Goal: Browse casually: Explore the website without a specific task or goal

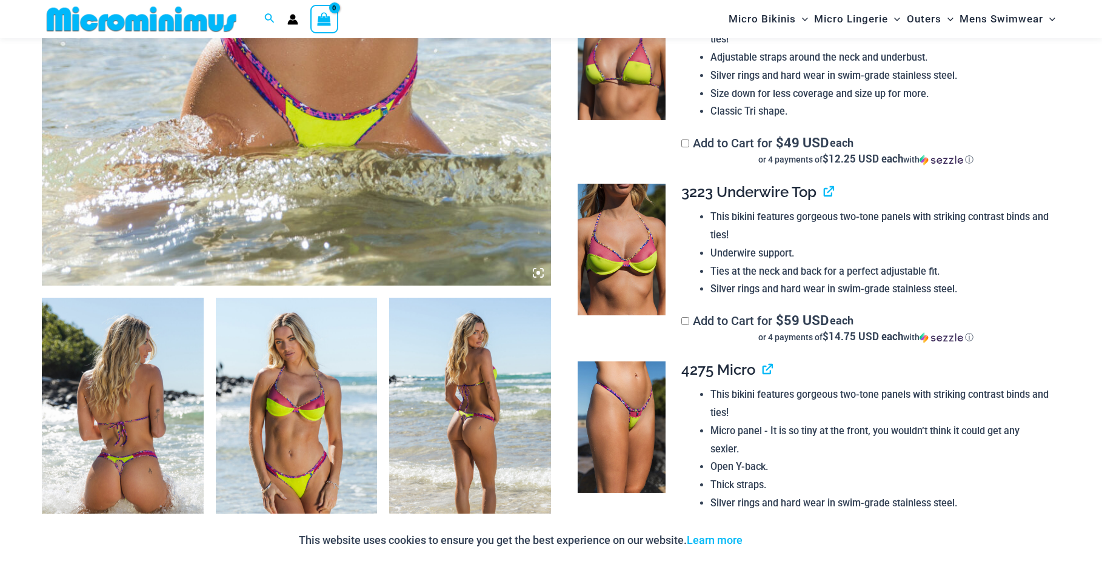
scroll to position [656, 0]
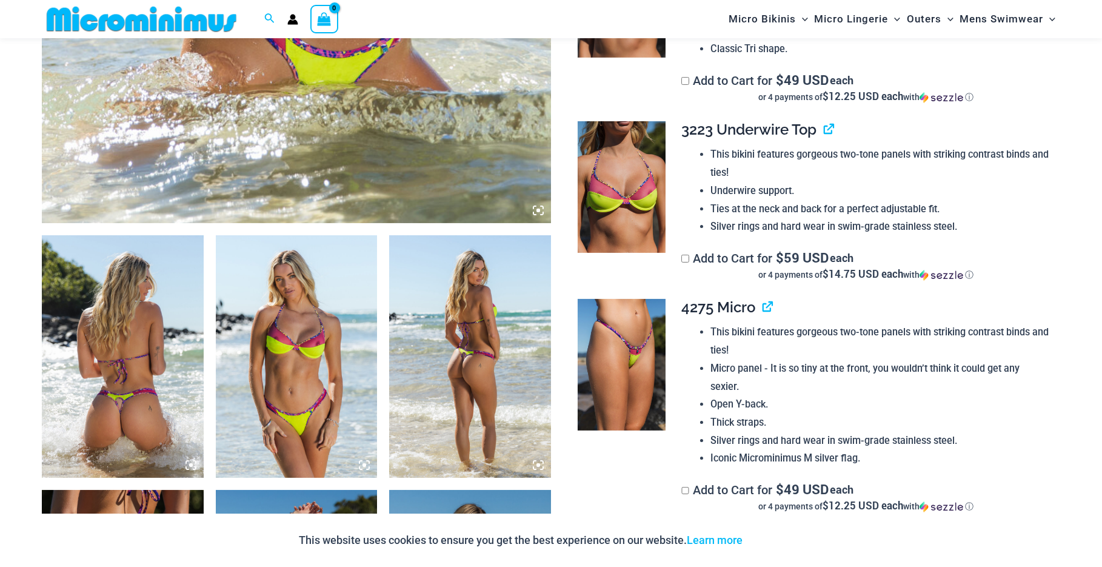
click at [143, 351] on img at bounding box center [123, 356] width 162 height 242
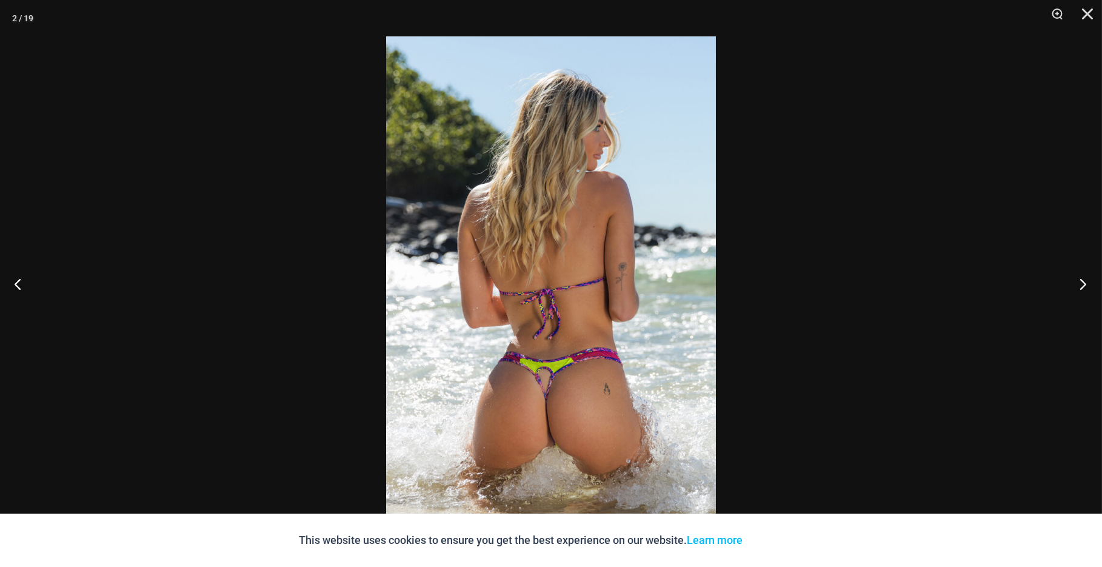
click at [1088, 283] on button "Next" at bounding box center [1078, 283] width 45 height 61
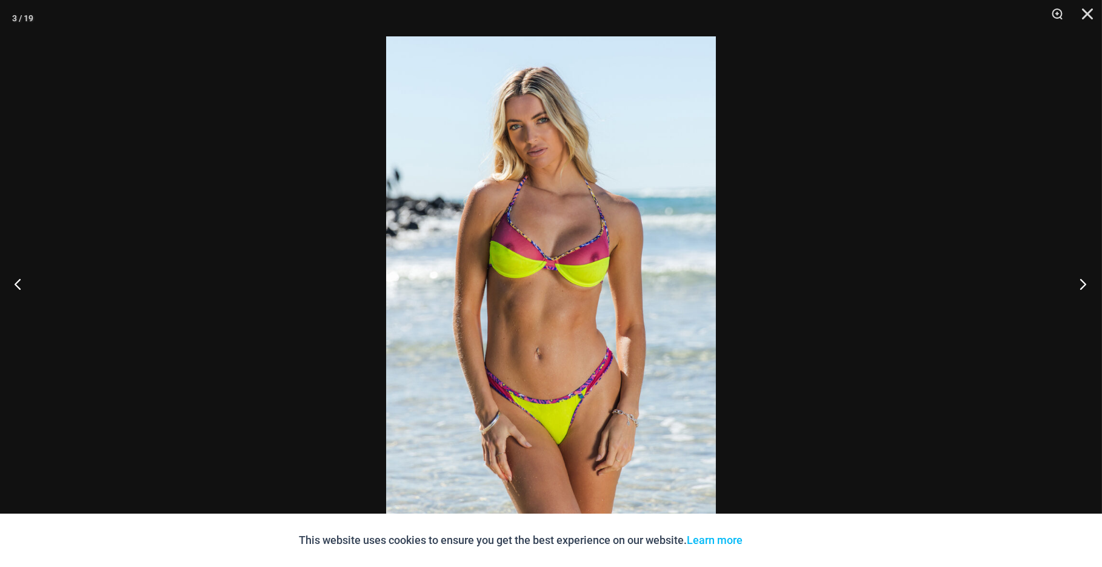
click at [1088, 283] on button "Next" at bounding box center [1078, 283] width 45 height 61
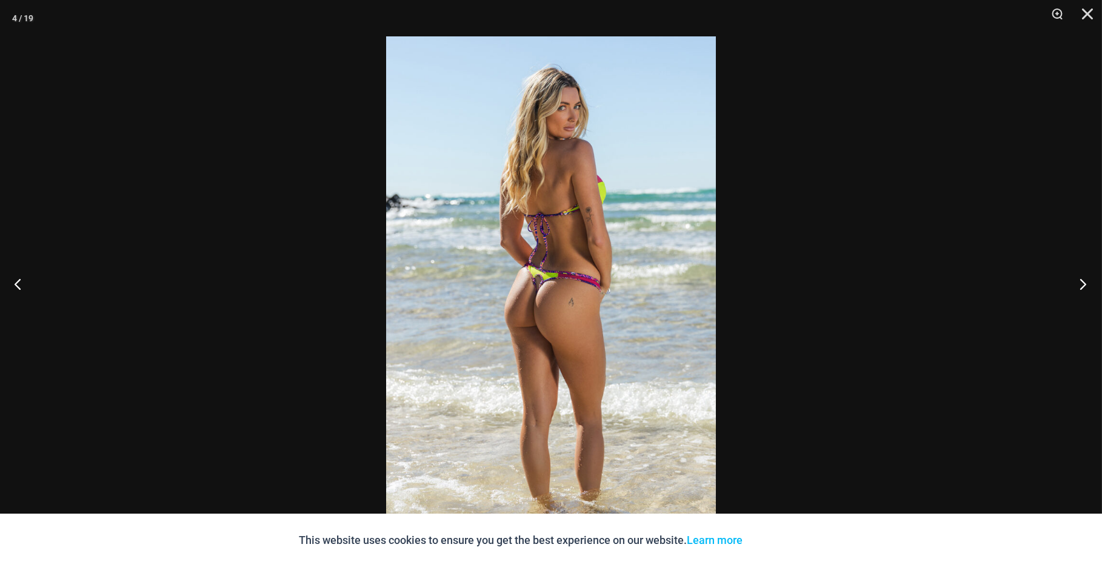
click at [1088, 283] on button "Next" at bounding box center [1078, 283] width 45 height 61
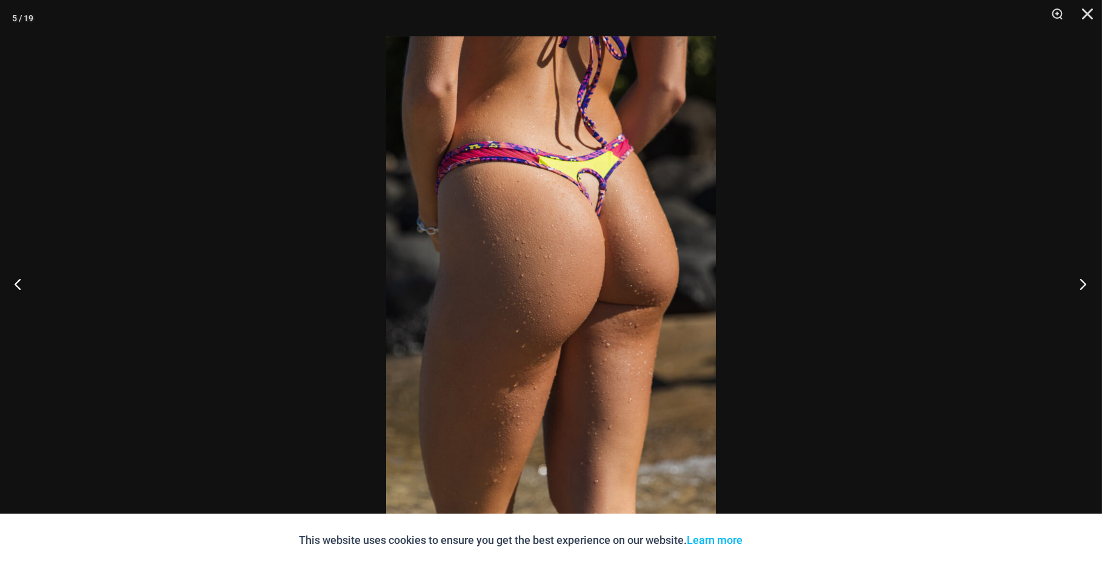
click at [1088, 283] on button "Next" at bounding box center [1078, 283] width 45 height 61
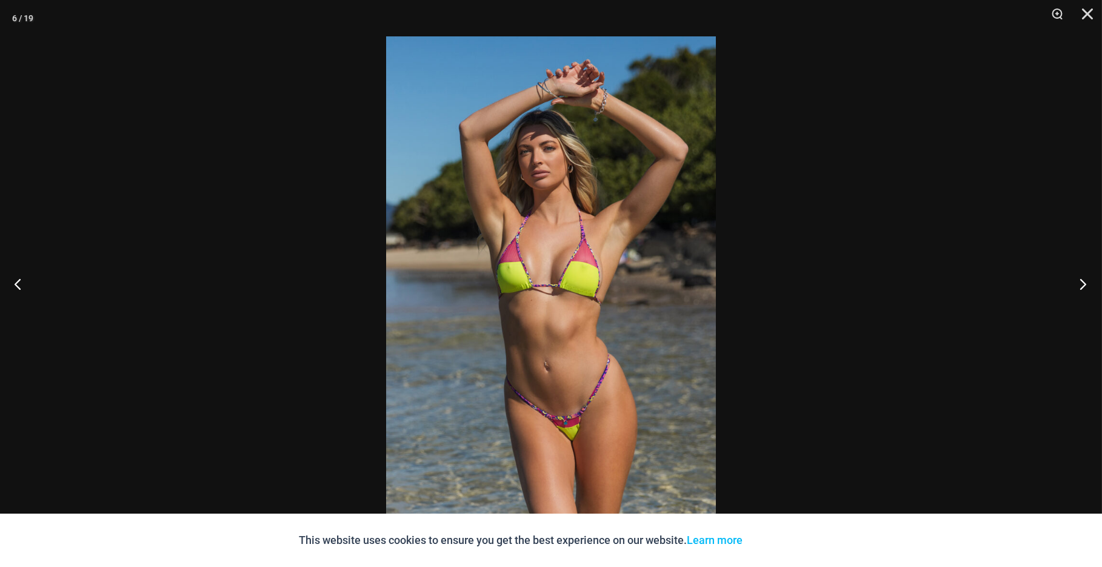
click at [1088, 283] on button "Next" at bounding box center [1078, 283] width 45 height 61
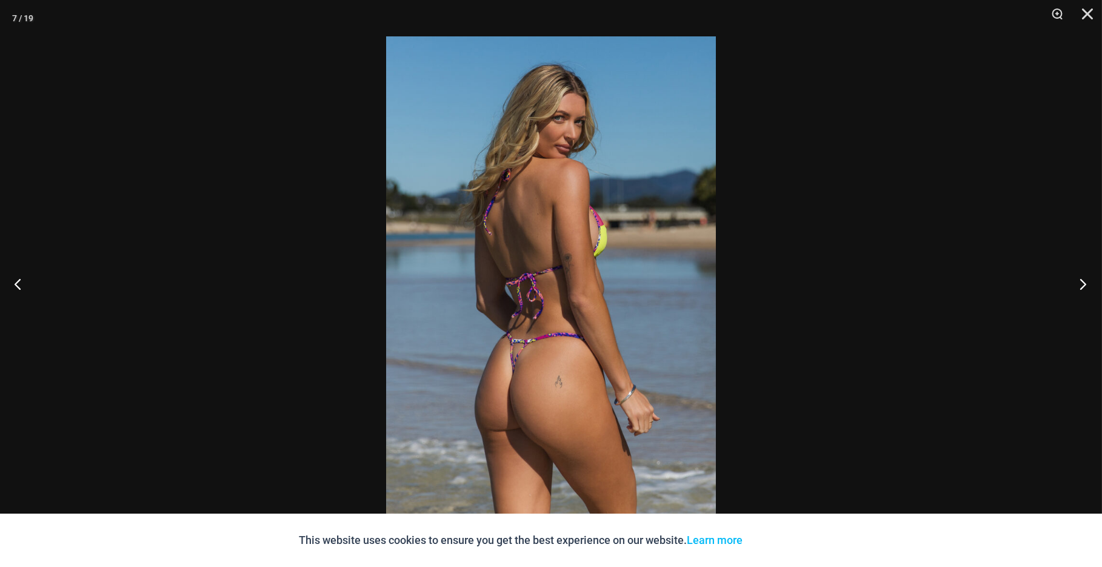
click at [1088, 283] on button "Next" at bounding box center [1078, 283] width 45 height 61
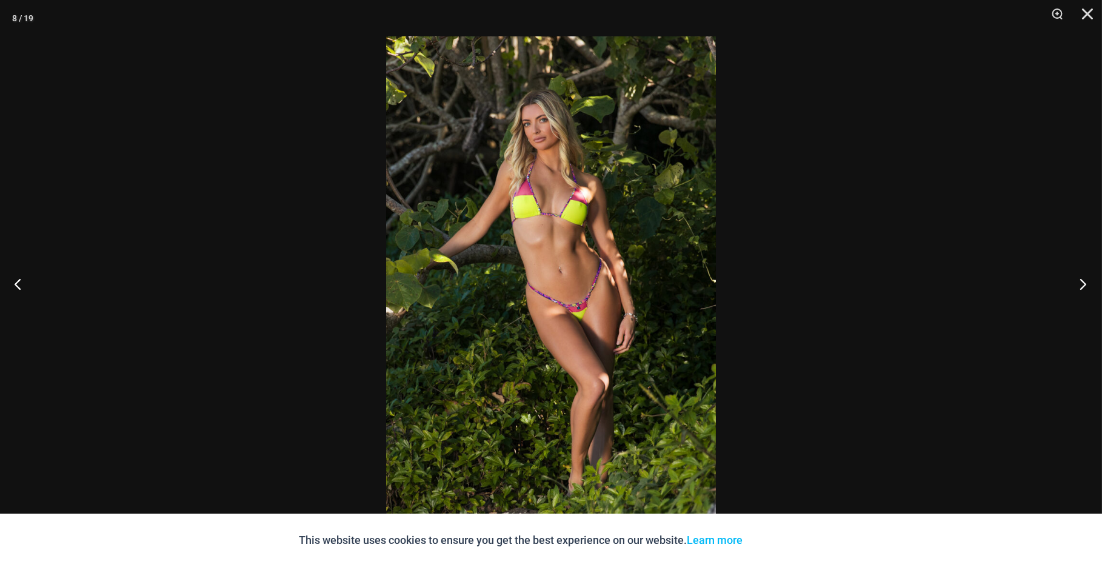
click at [1088, 283] on button "Next" at bounding box center [1078, 283] width 45 height 61
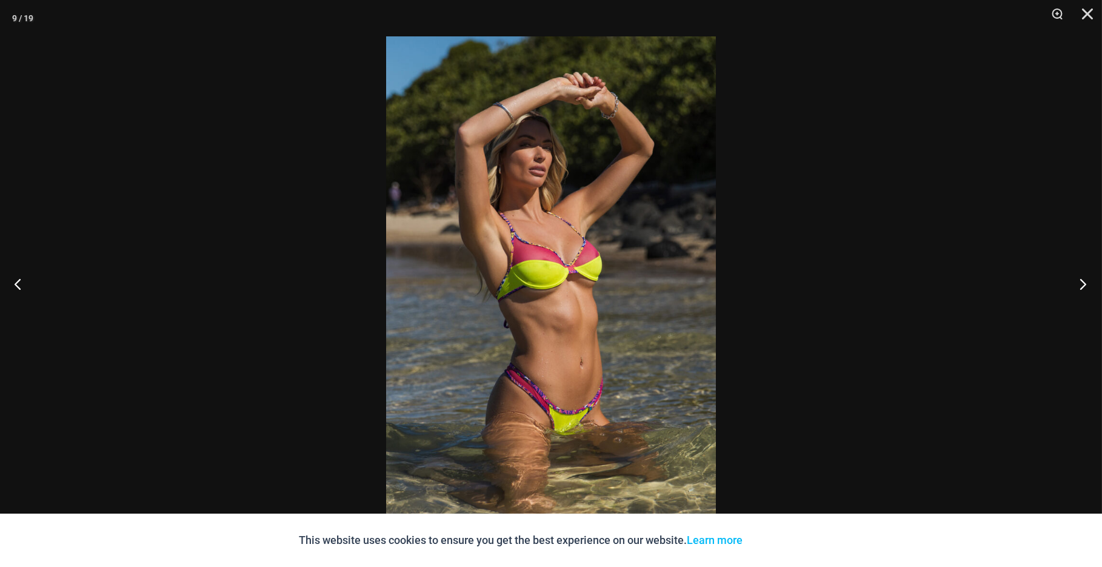
click at [1088, 283] on button "Next" at bounding box center [1078, 283] width 45 height 61
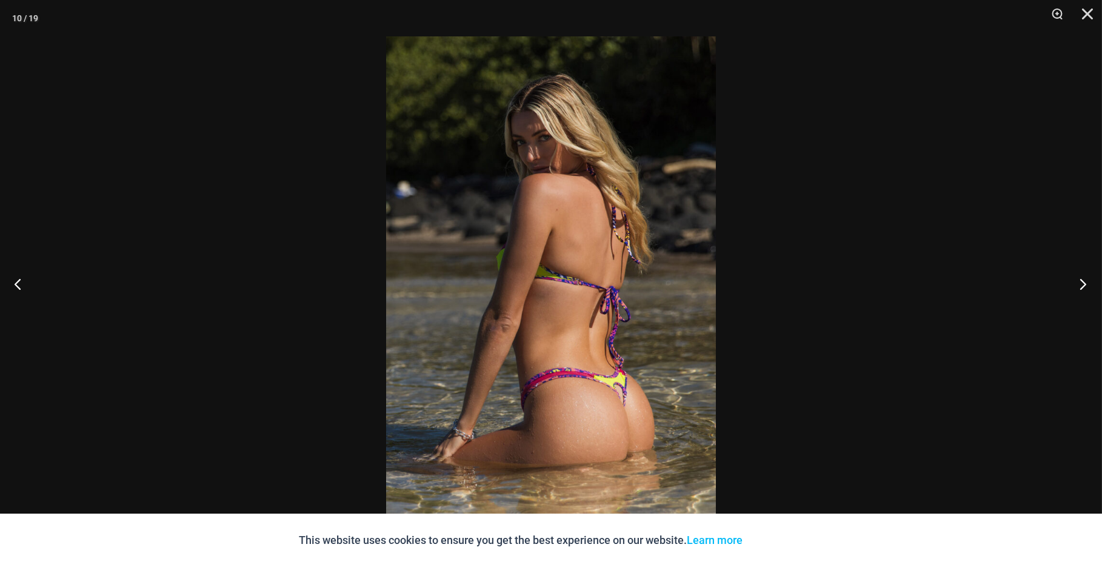
click at [1088, 283] on button "Next" at bounding box center [1078, 283] width 45 height 61
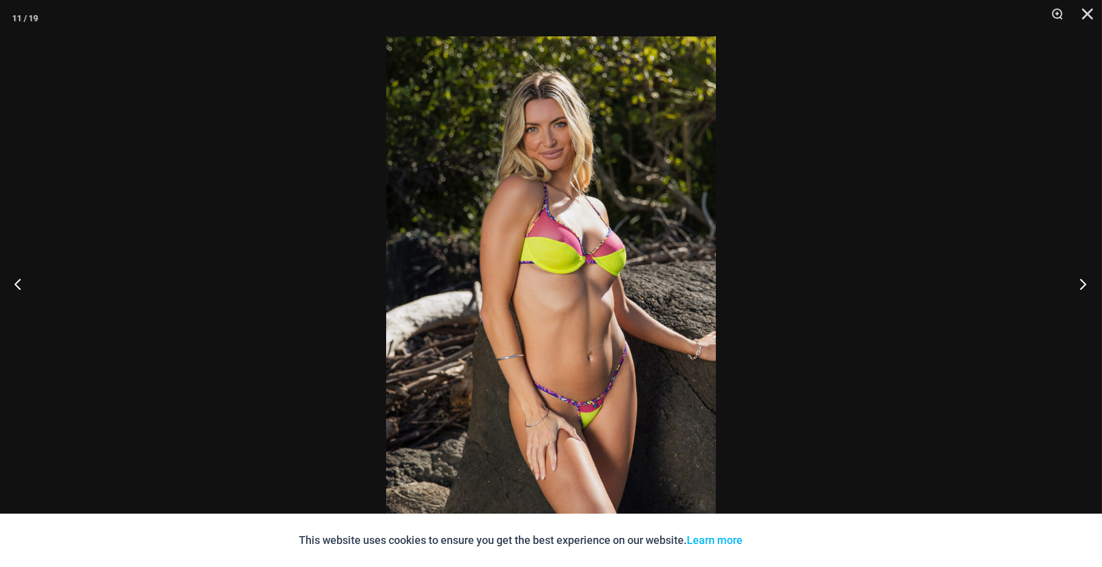
click at [1088, 283] on button "Next" at bounding box center [1078, 283] width 45 height 61
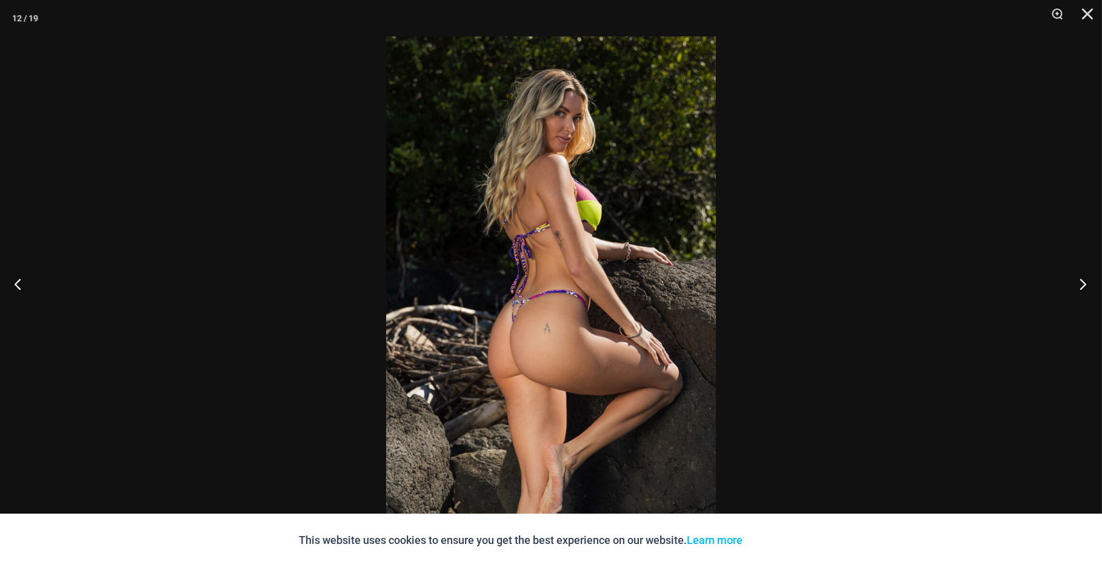
click at [1088, 283] on button "Next" at bounding box center [1078, 283] width 45 height 61
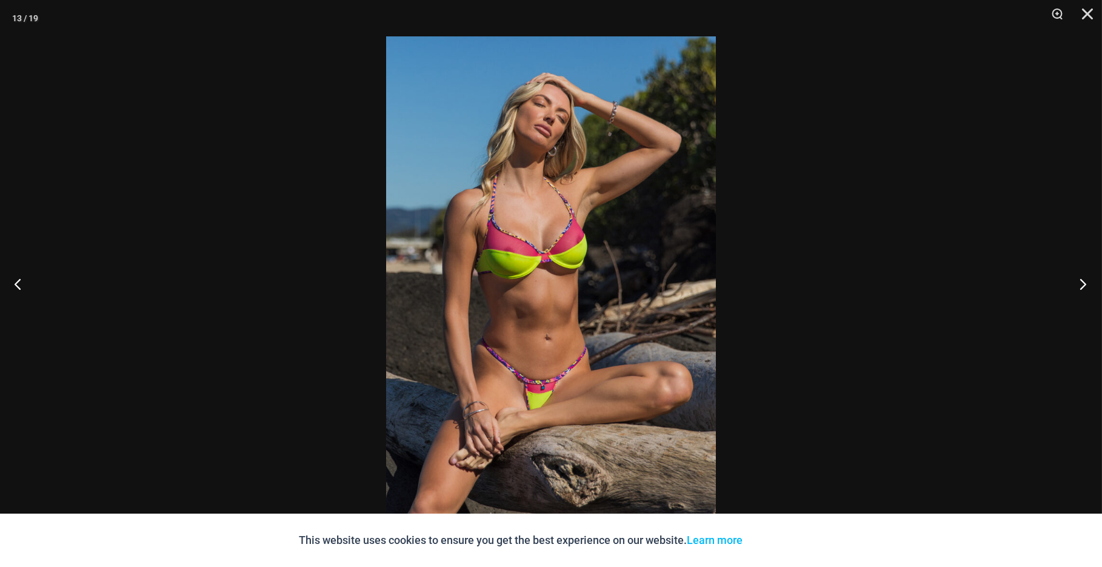
click at [1088, 283] on button "Next" at bounding box center [1078, 283] width 45 height 61
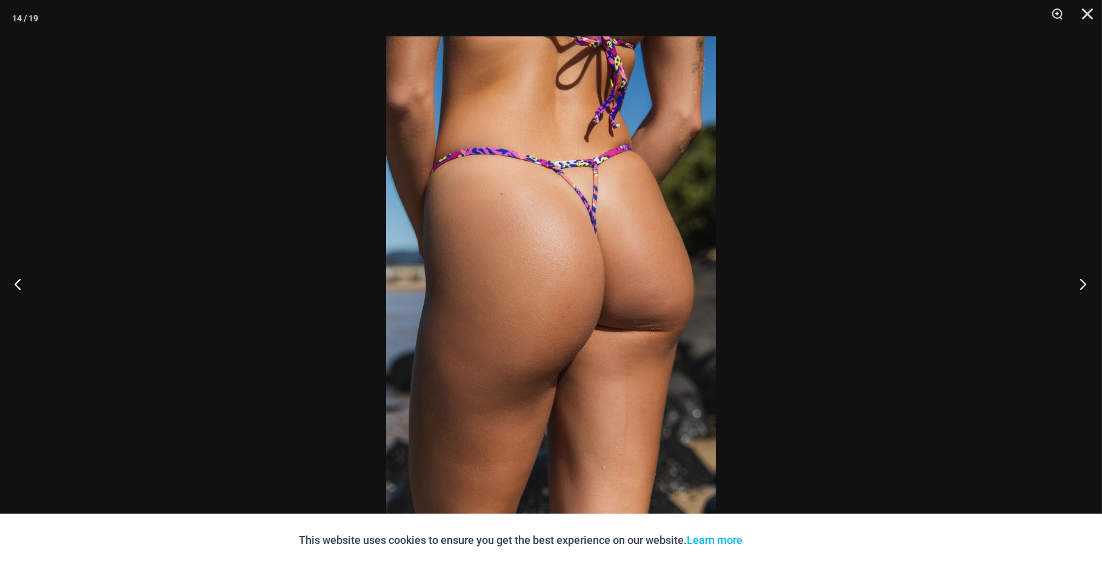
click at [1088, 283] on button "Next" at bounding box center [1078, 283] width 45 height 61
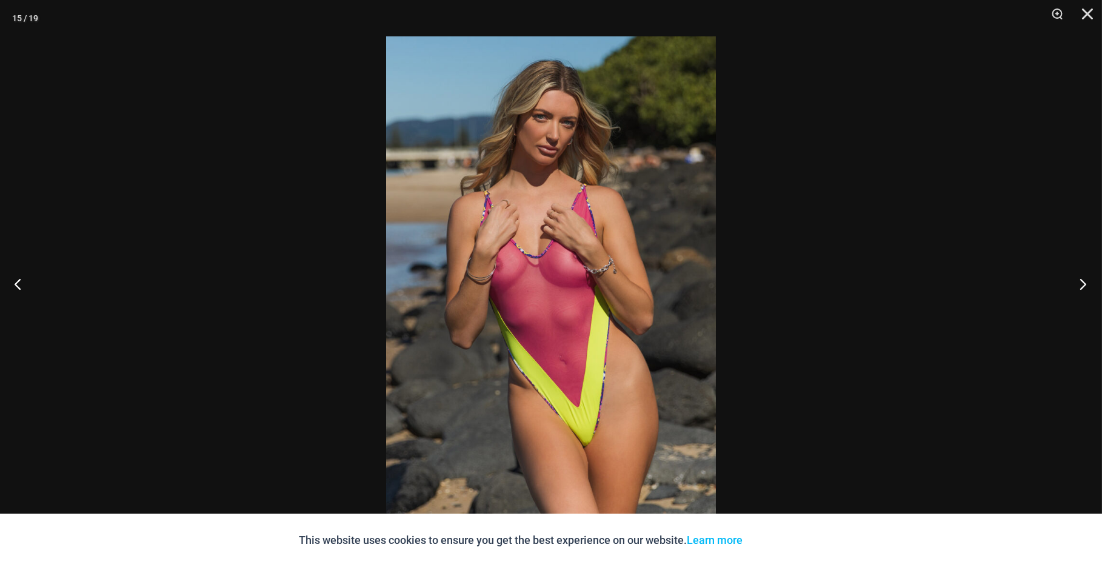
click at [1088, 283] on button "Next" at bounding box center [1078, 283] width 45 height 61
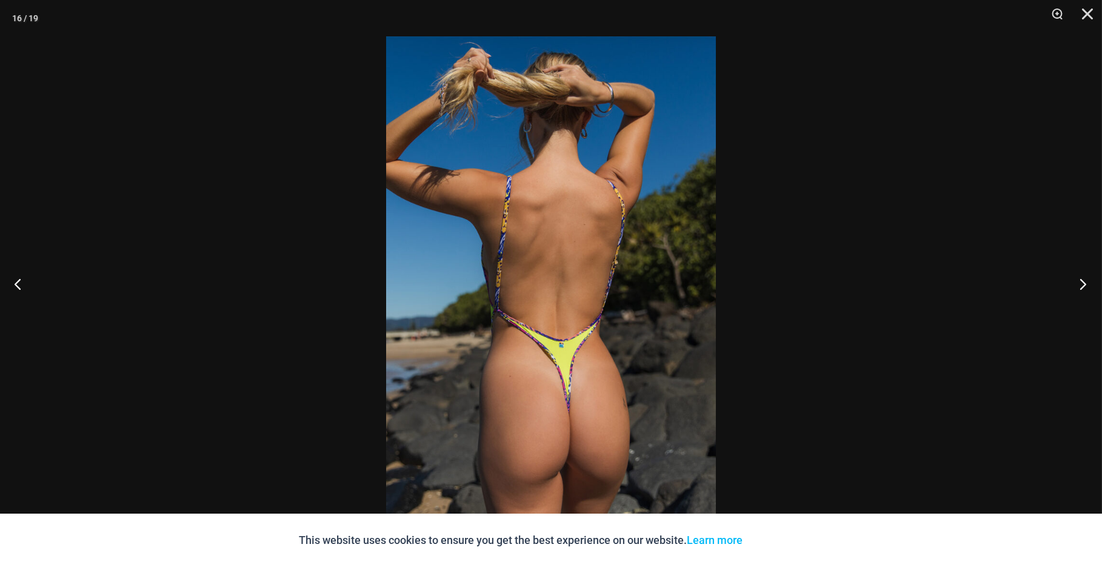
click at [1088, 283] on button "Next" at bounding box center [1078, 283] width 45 height 61
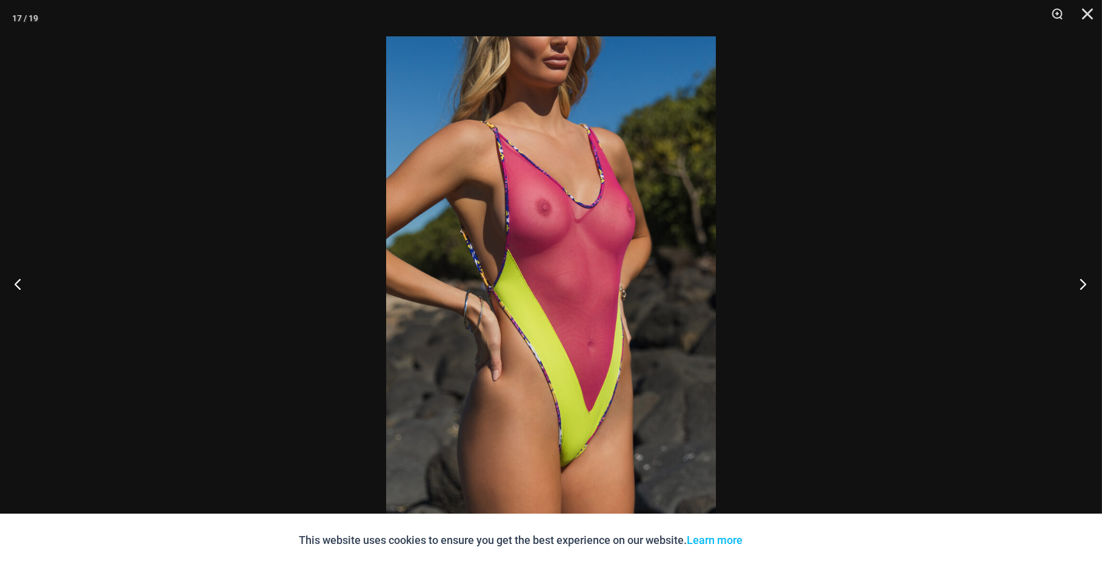
click at [1088, 283] on button "Next" at bounding box center [1078, 283] width 45 height 61
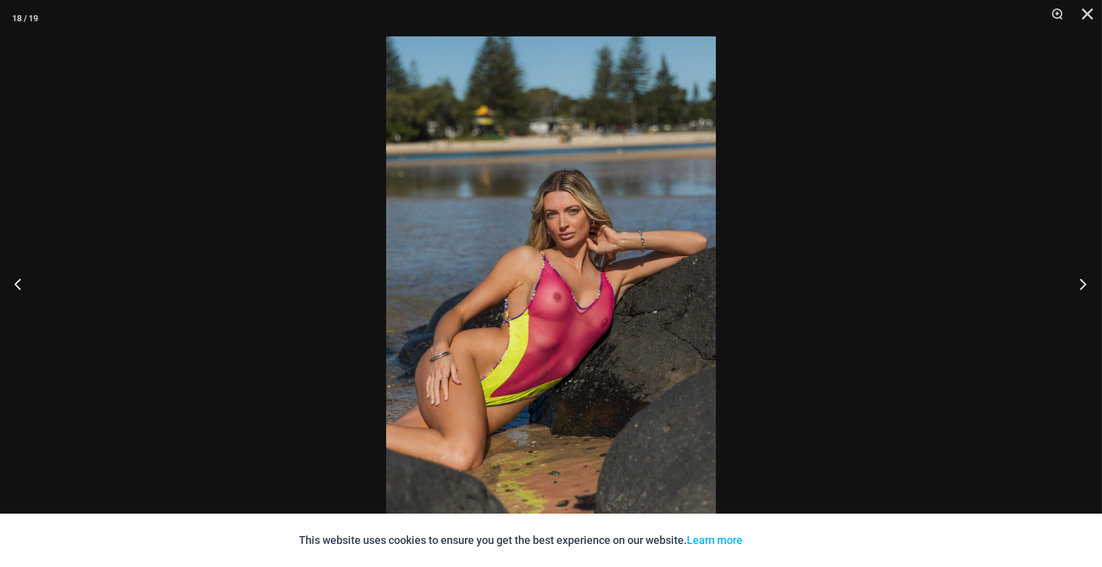
click at [1088, 283] on button "Next" at bounding box center [1078, 283] width 45 height 61
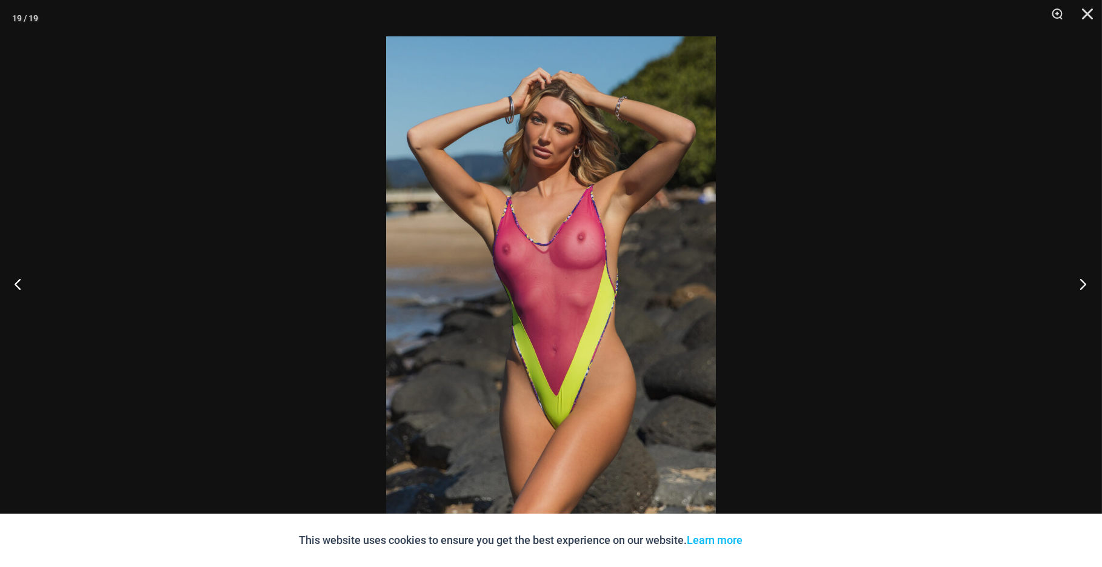
click at [1088, 283] on button "Next" at bounding box center [1078, 283] width 45 height 61
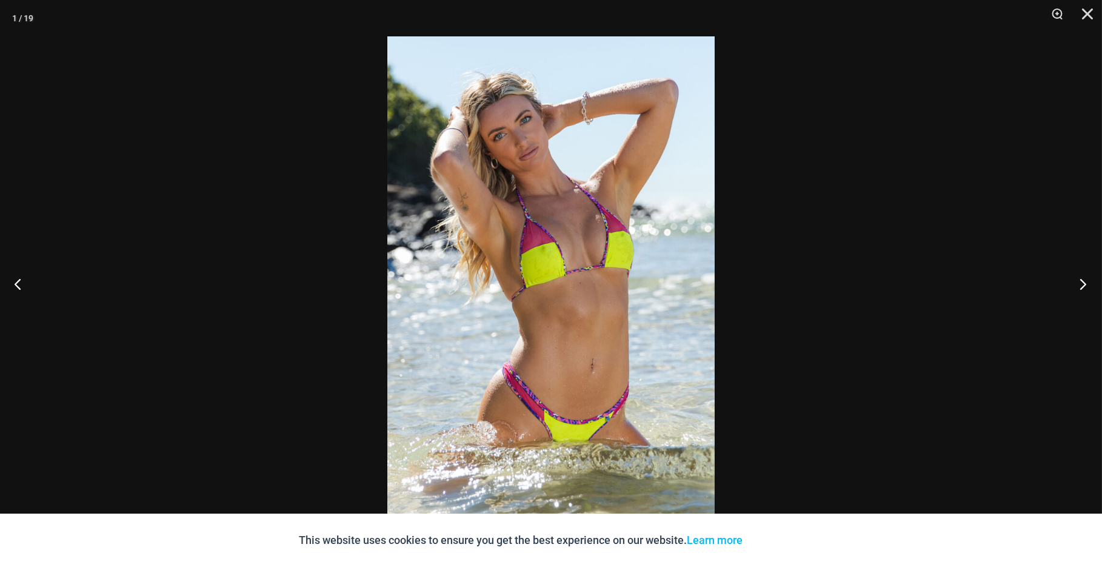
click at [1088, 283] on button "Next" at bounding box center [1078, 283] width 45 height 61
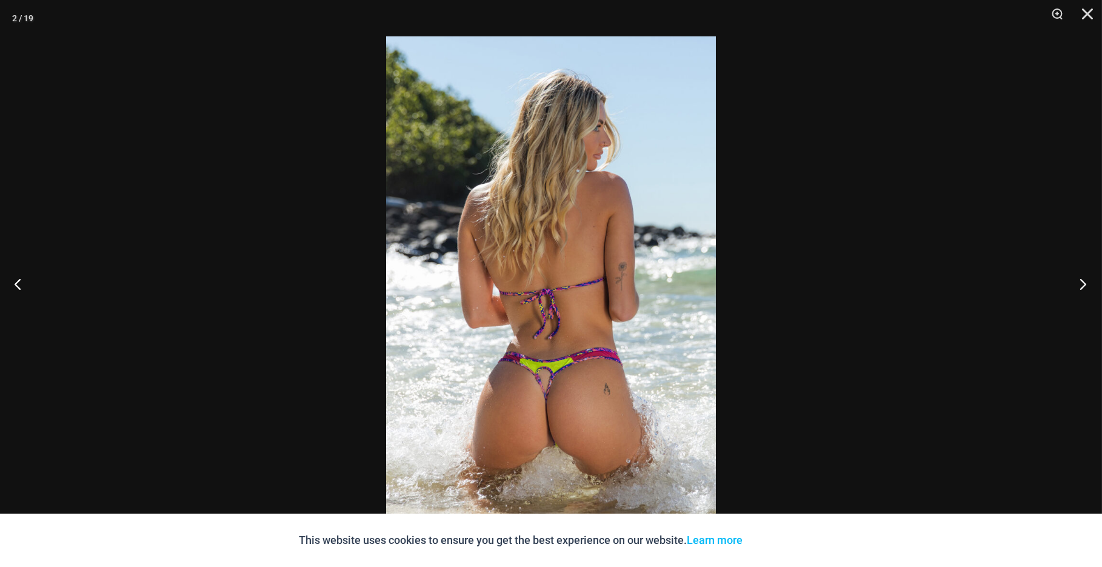
click at [1088, 283] on button "Next" at bounding box center [1078, 283] width 45 height 61
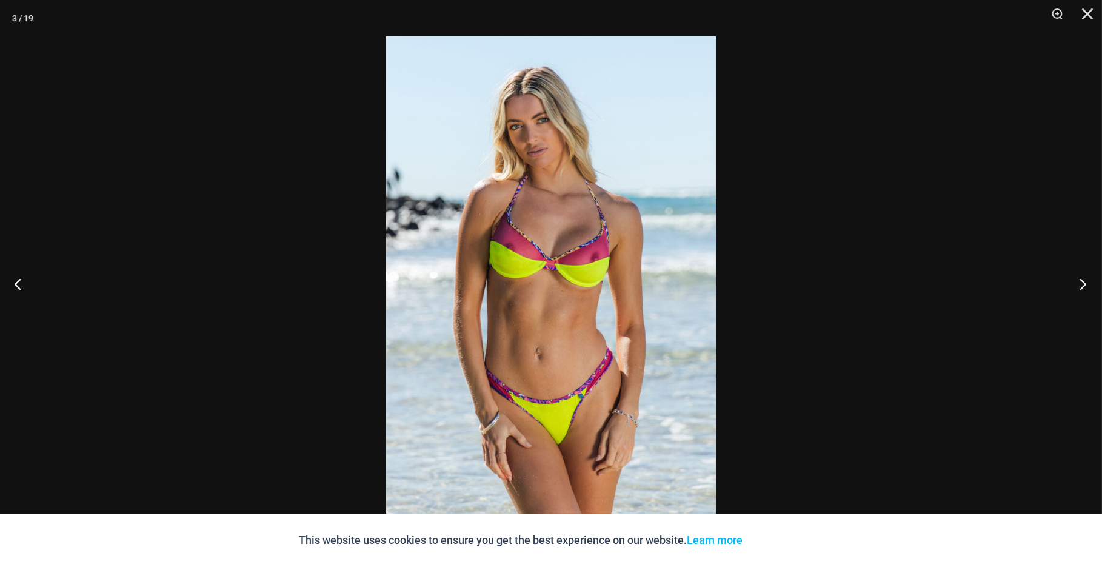
click at [1088, 283] on button "Next" at bounding box center [1078, 283] width 45 height 61
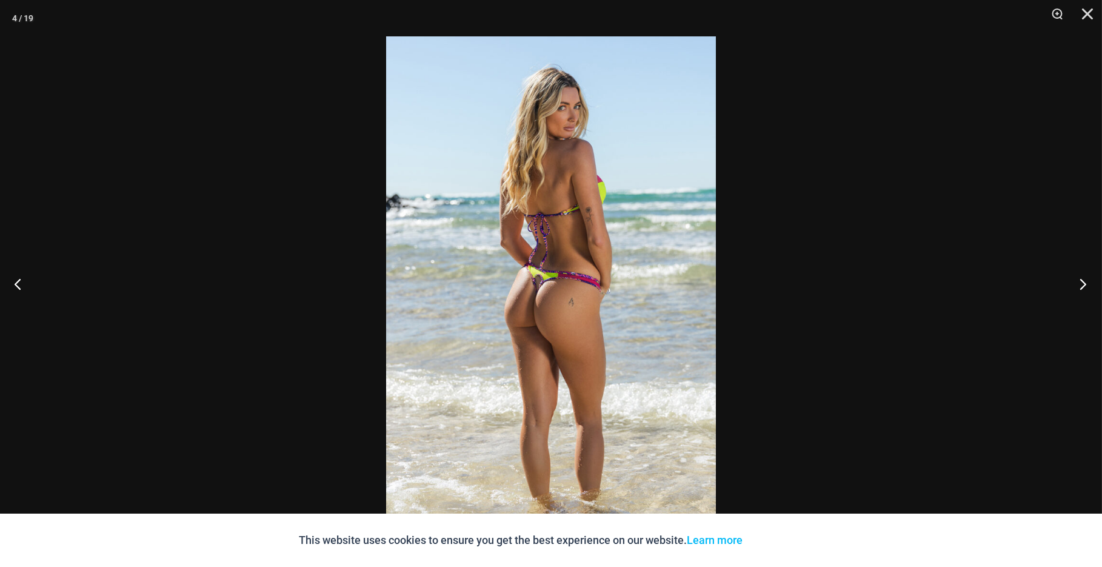
click at [1088, 283] on button "Next" at bounding box center [1078, 283] width 45 height 61
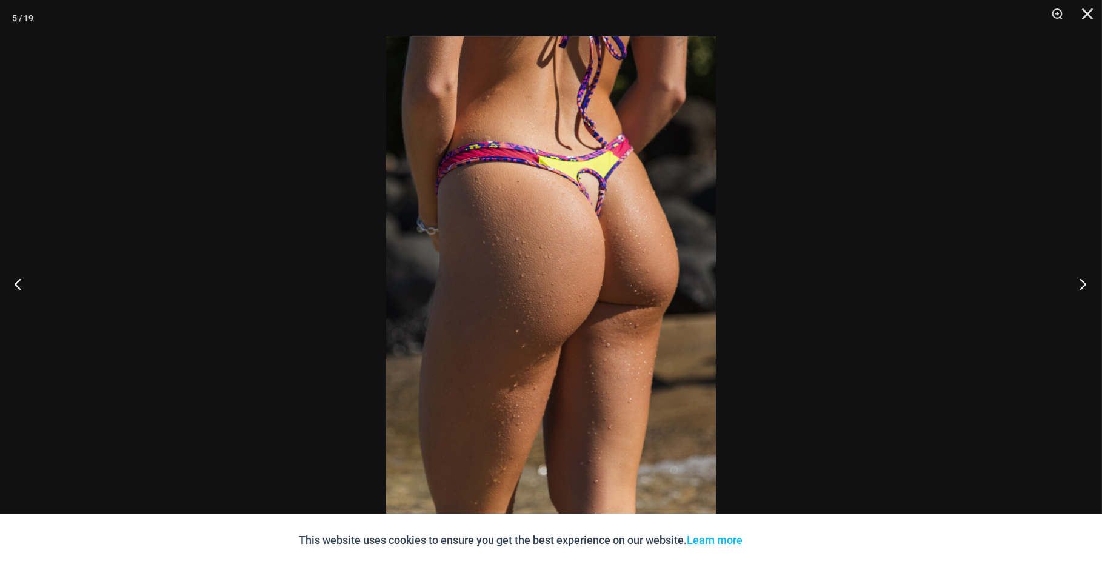
click at [1088, 283] on button "Next" at bounding box center [1078, 283] width 45 height 61
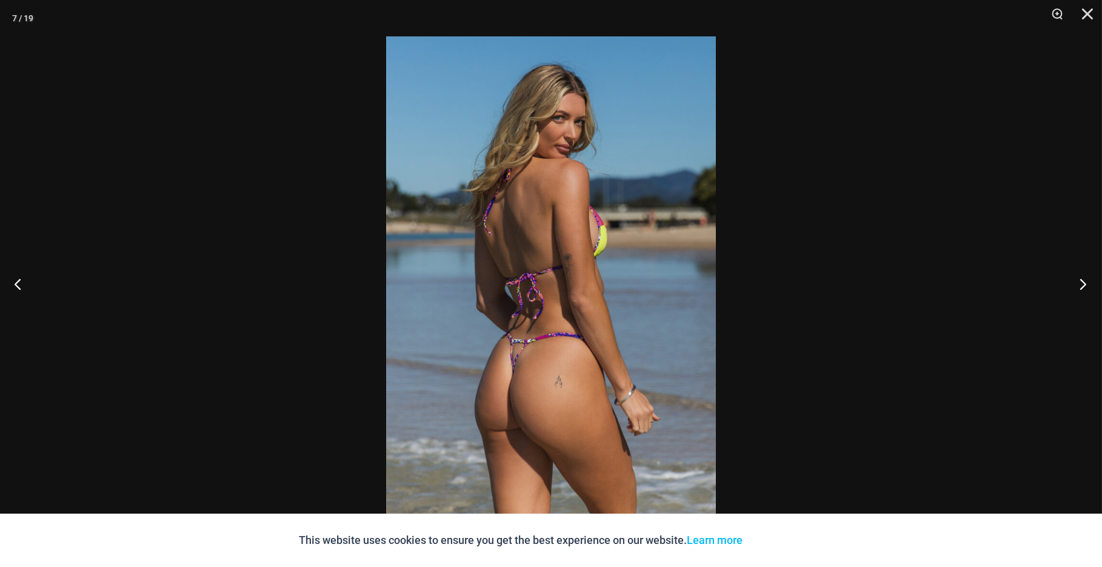
click at [1088, 283] on button "Next" at bounding box center [1078, 283] width 45 height 61
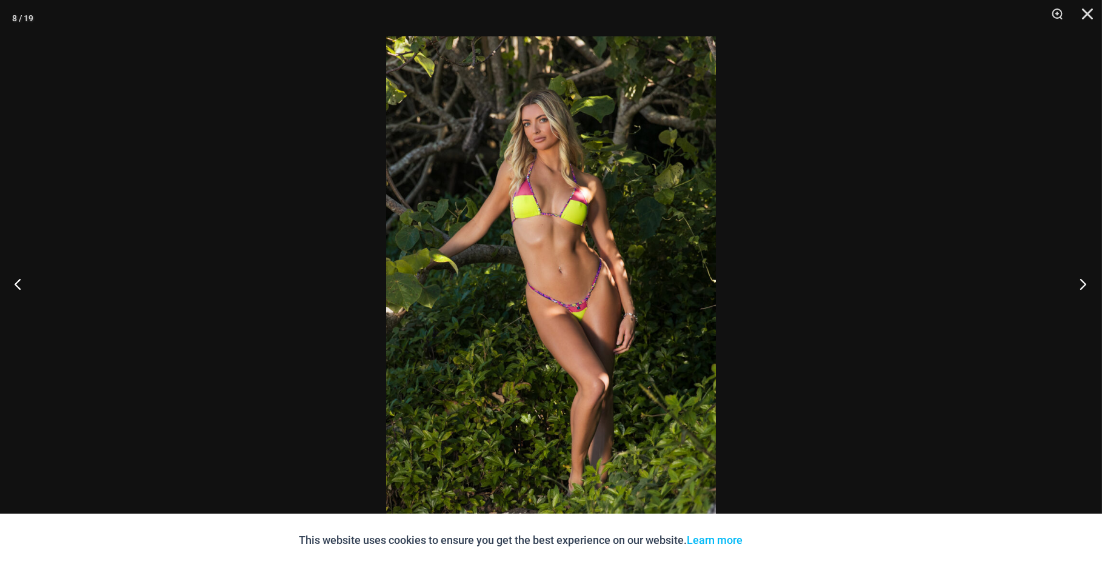
click at [1088, 283] on button "Next" at bounding box center [1078, 283] width 45 height 61
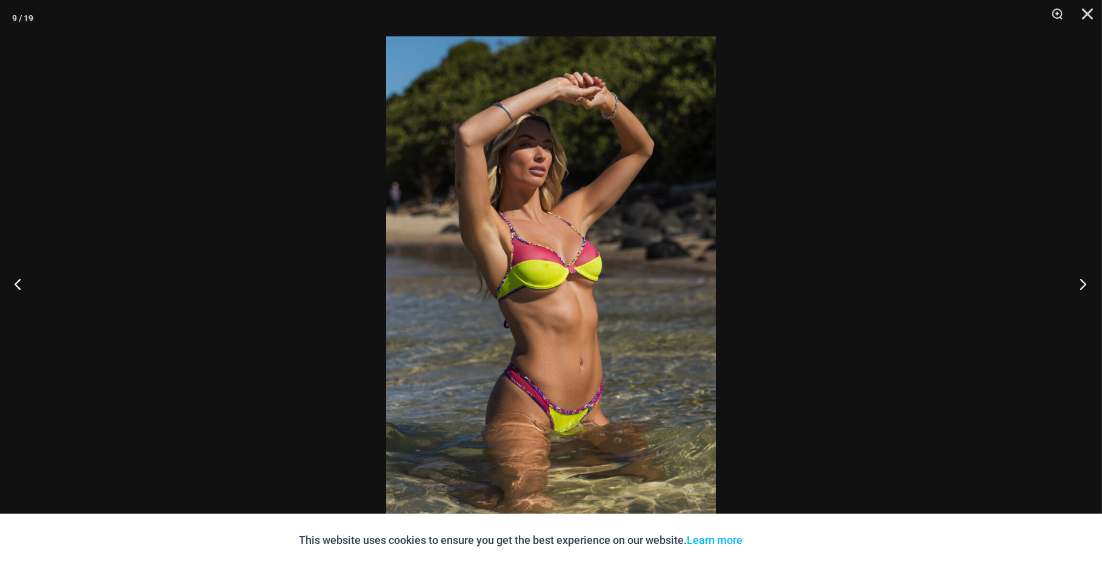
click at [1088, 283] on button "Next" at bounding box center [1078, 283] width 45 height 61
